Goal: Task Accomplishment & Management: Use online tool/utility

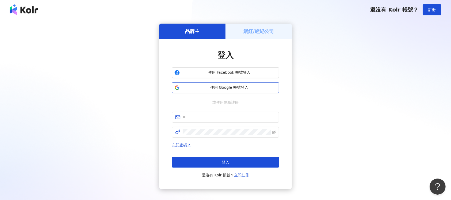
click at [268, 82] on button "使用 Google 帳號登入" at bounding box center [225, 87] width 107 height 11
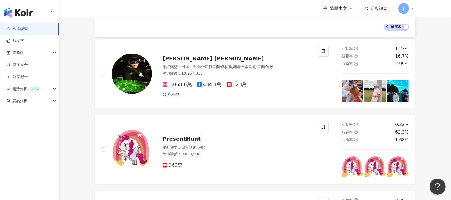
scroll to position [248, 0]
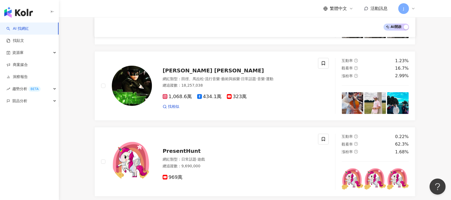
scroll to position [0, 0]
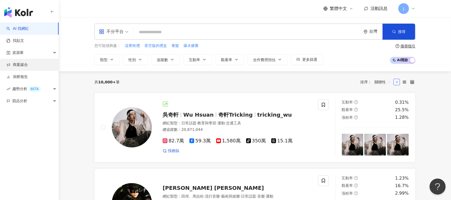
click at [21, 67] on link "商案媒合" at bounding box center [16, 64] width 21 height 5
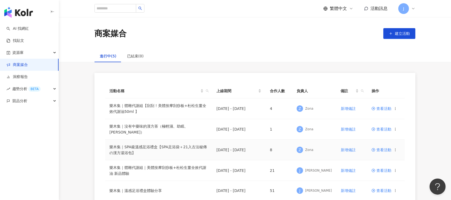
click at [174, 144] on td "樂木集｜SPA級溫感足浴禮盒【SPA足浴袋＋21入古法秘傳の漢方湯浴包】" at bounding box center [158, 149] width 107 height 21
